Goal: Find specific page/section: Find specific page/section

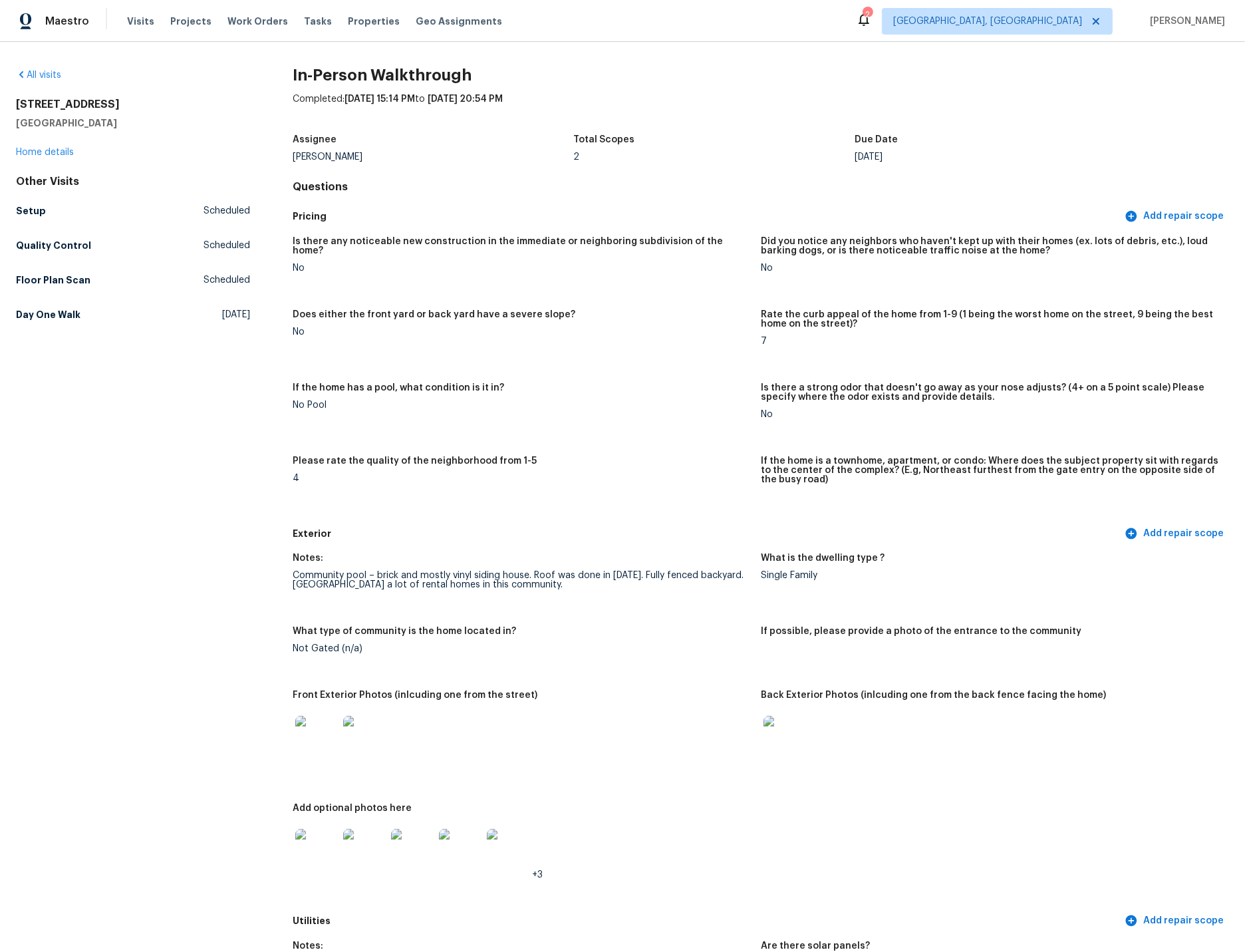
scroll to position [1265, 0]
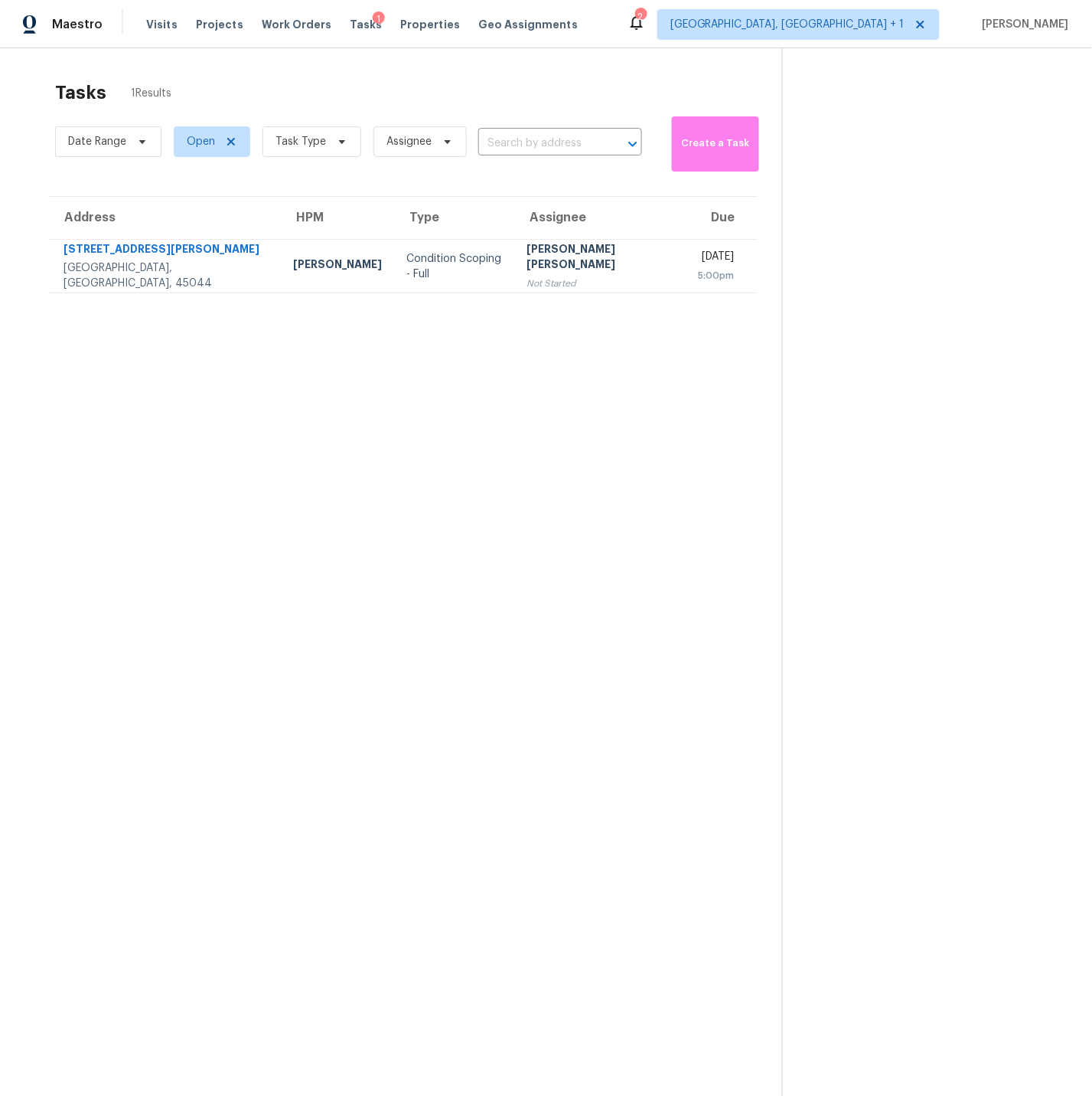
click at [351, 565] on section "Tasks 1 Results Date Range Open Task Type Assignee ​ Create a Task Address HPM …" at bounding box center [404, 608] width 757 height 1071
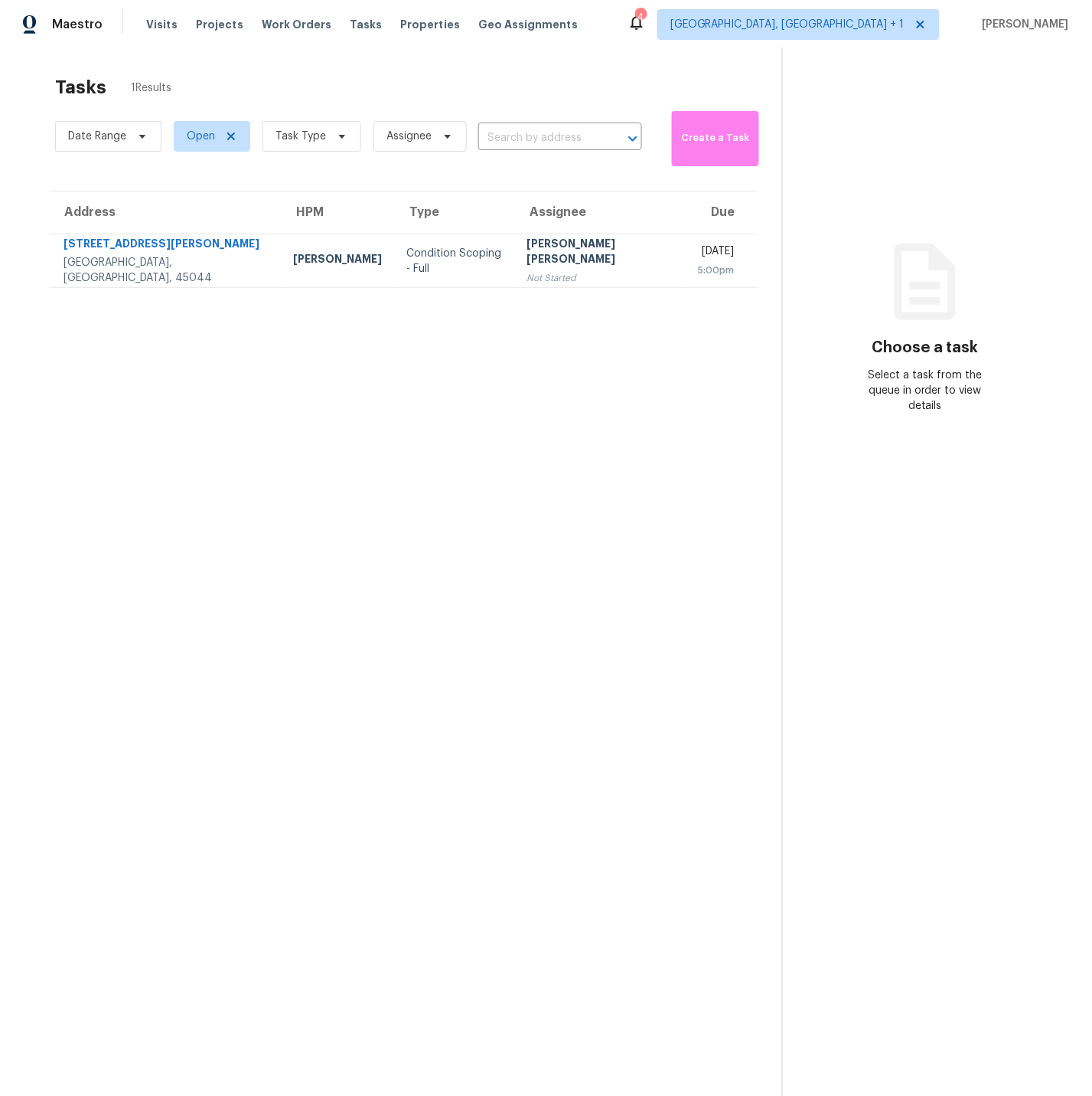
scroll to position [5, 0]
